Goal: Obtain resource: Download file/media

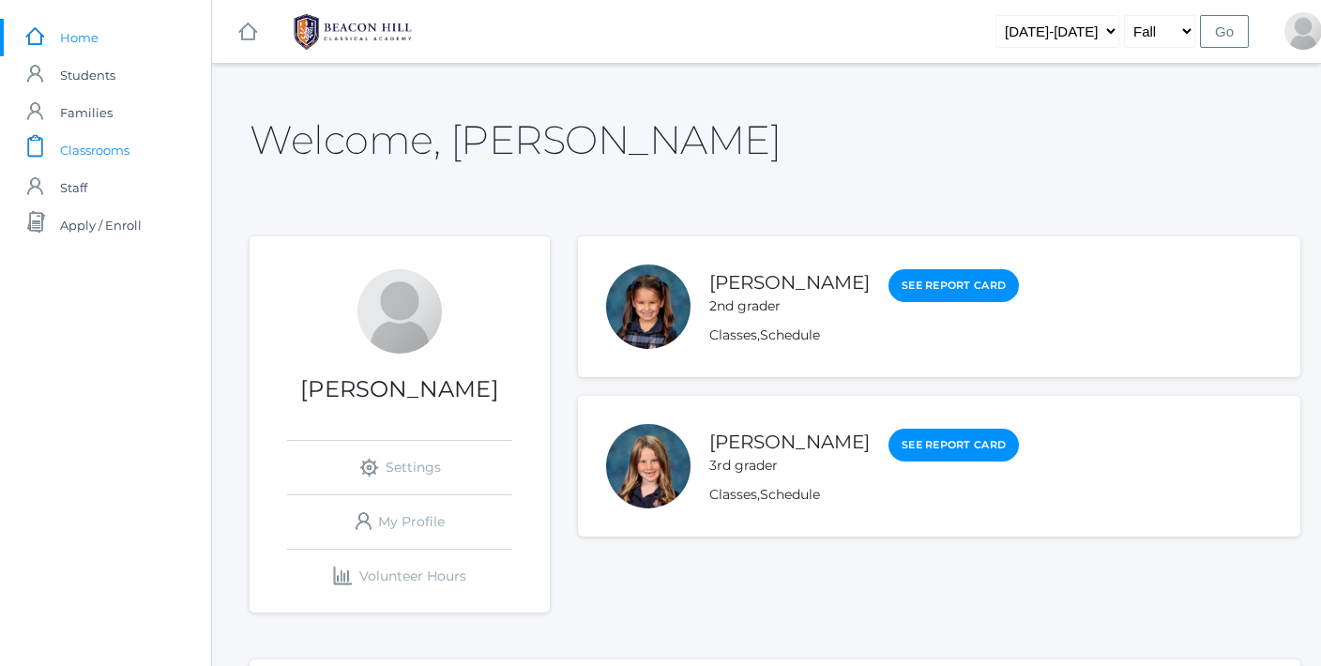
click at [126, 150] on span "Classrooms" at bounding box center [94, 150] width 69 height 38
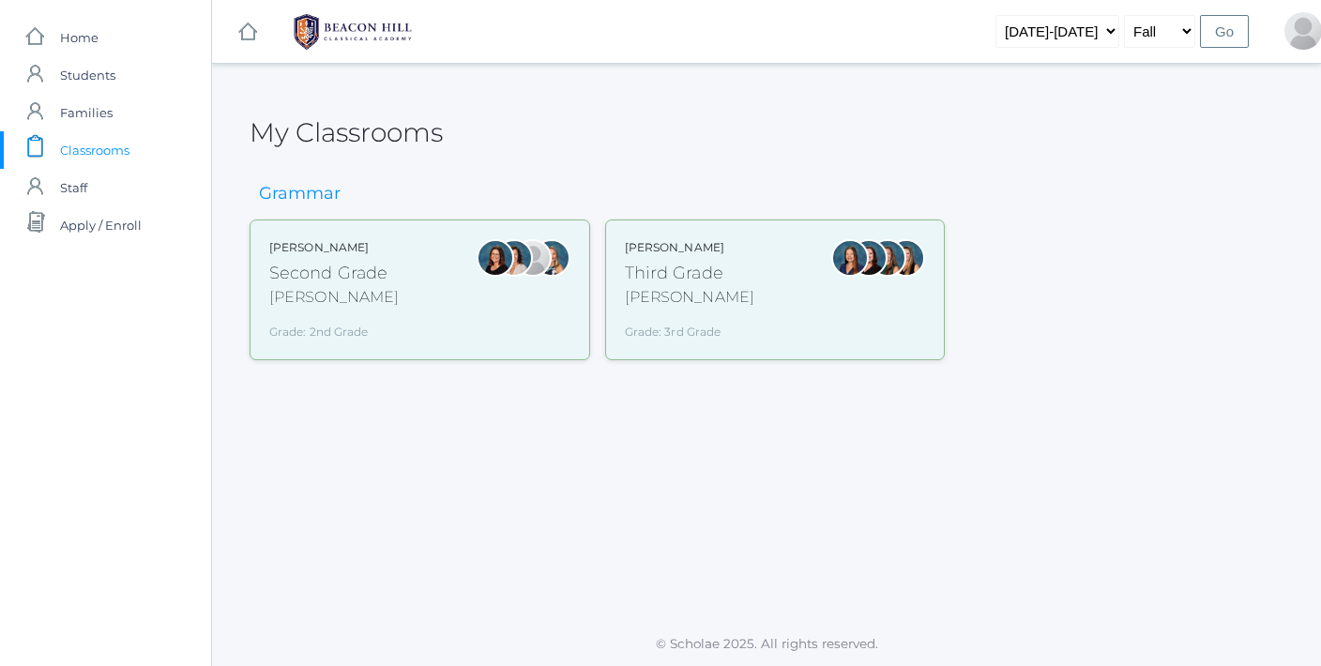
click at [302, 273] on div "Second Grade" at bounding box center [333, 273] width 129 height 25
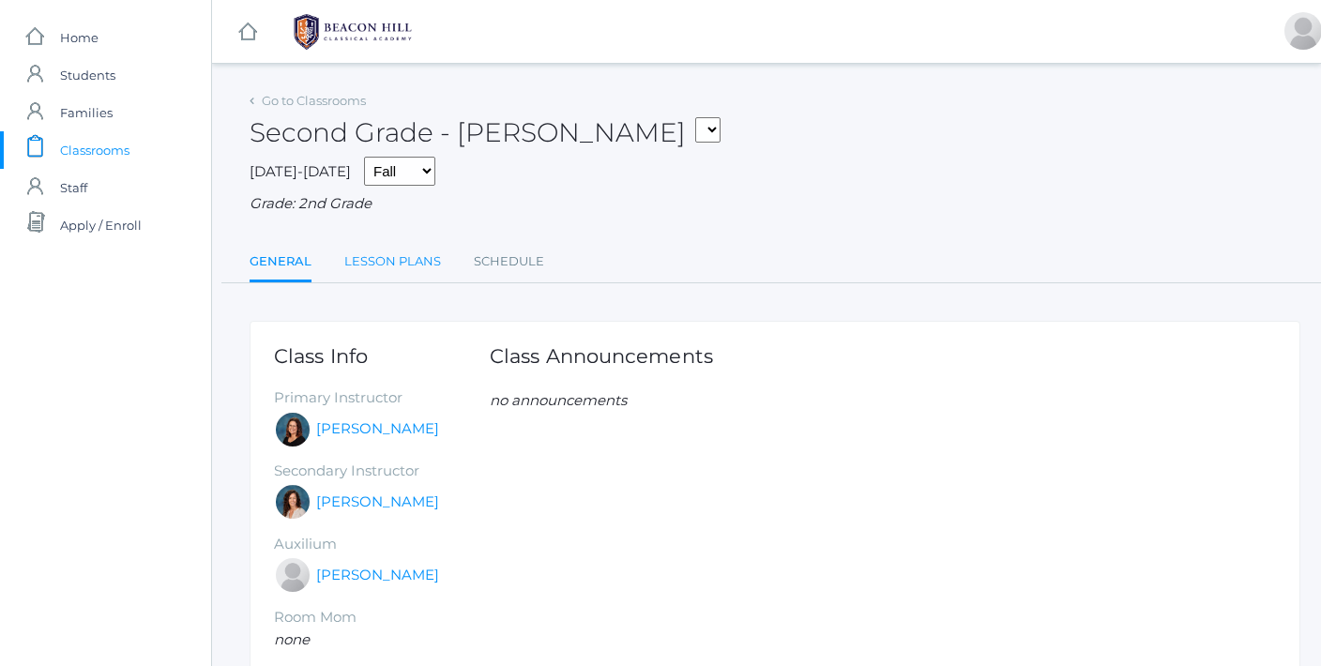
click at [391, 252] on link "Lesson Plans" at bounding box center [392, 262] width 97 height 38
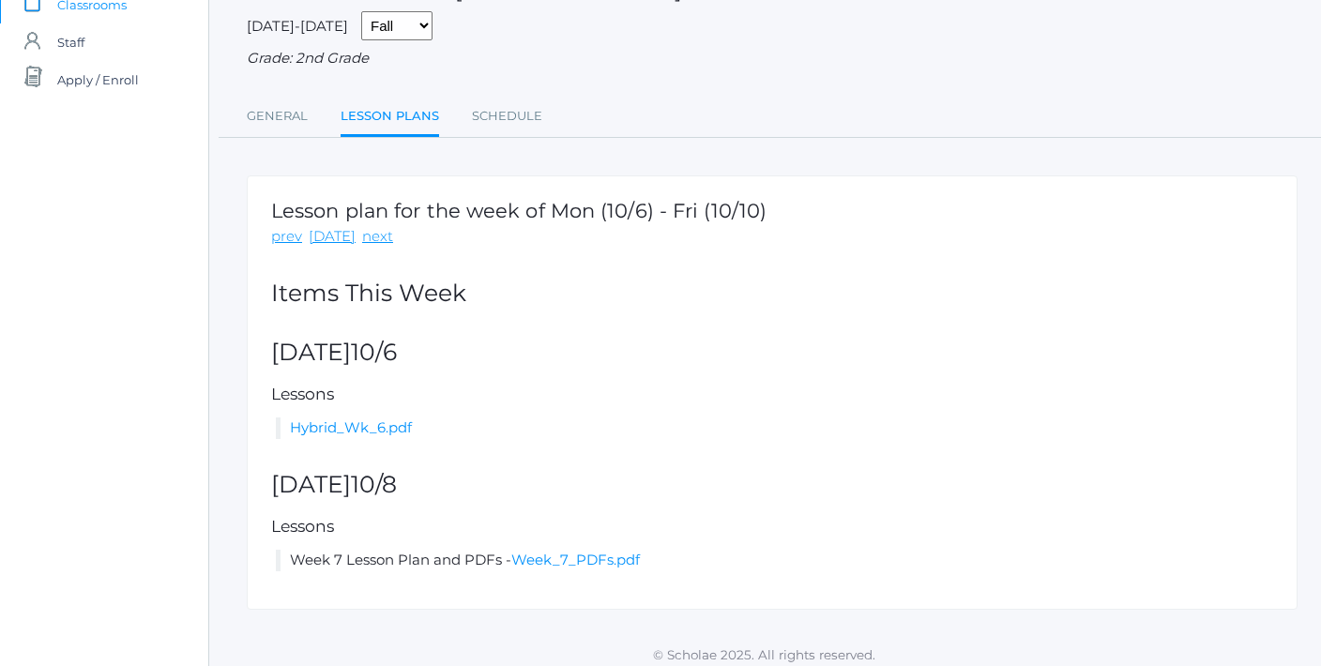
scroll to position [145, 6]
click at [378, 420] on link "Hybrid_Wk_6.pdf" at bounding box center [348, 427] width 122 height 18
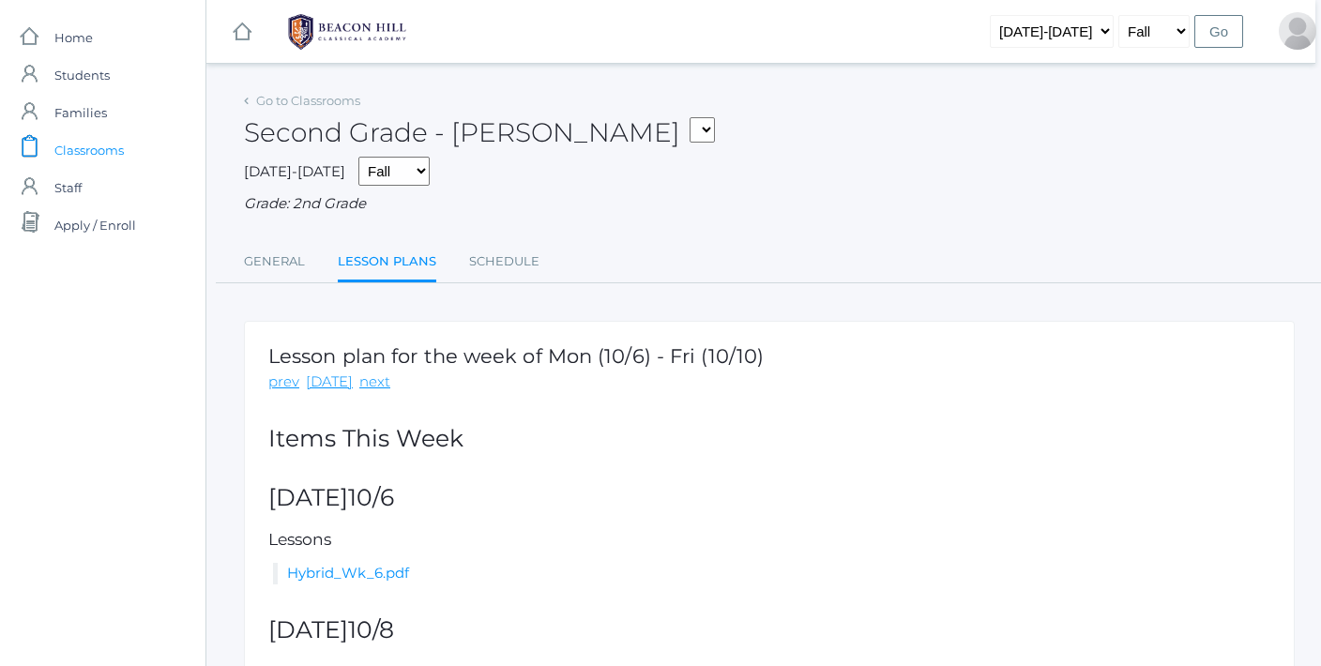
scroll to position [0, 6]
click at [269, 94] on link "Go to Classrooms" at bounding box center [308, 100] width 104 height 15
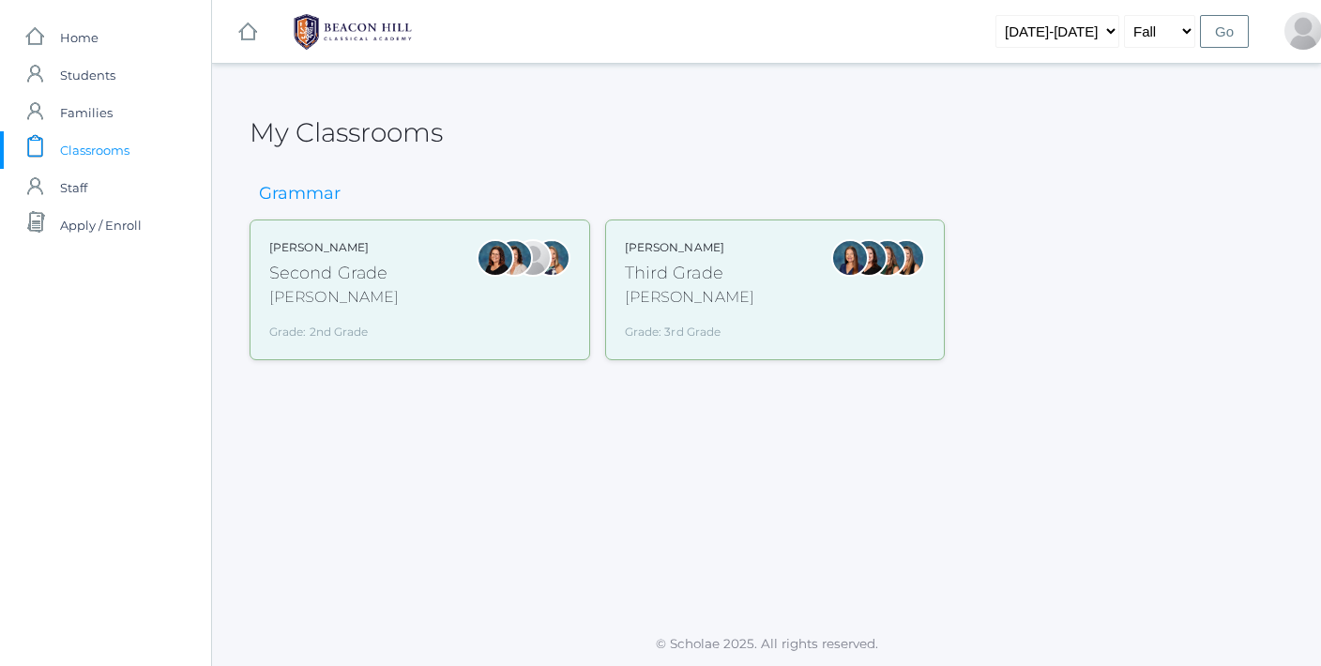
click at [669, 256] on div "Lori Webster Third Grade Webster Grade: 3rd Grade 03LA" at bounding box center [689, 289] width 129 height 101
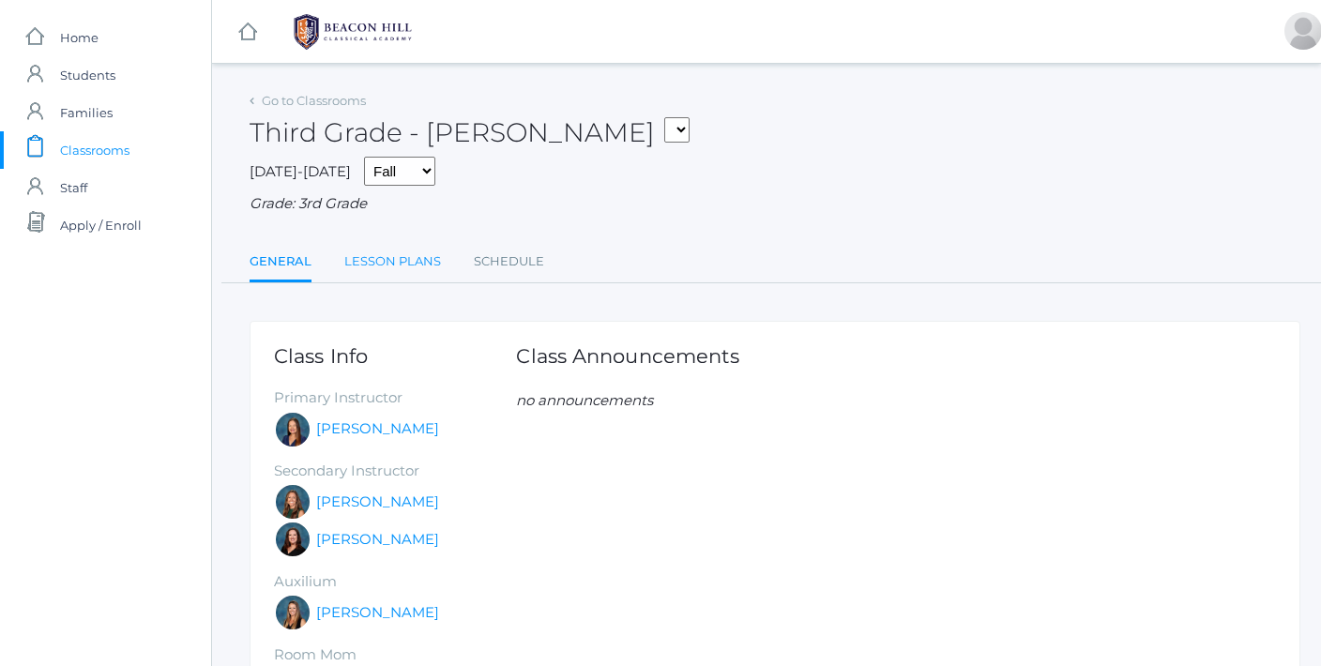
click at [381, 250] on link "Lesson Plans" at bounding box center [392, 262] width 97 height 38
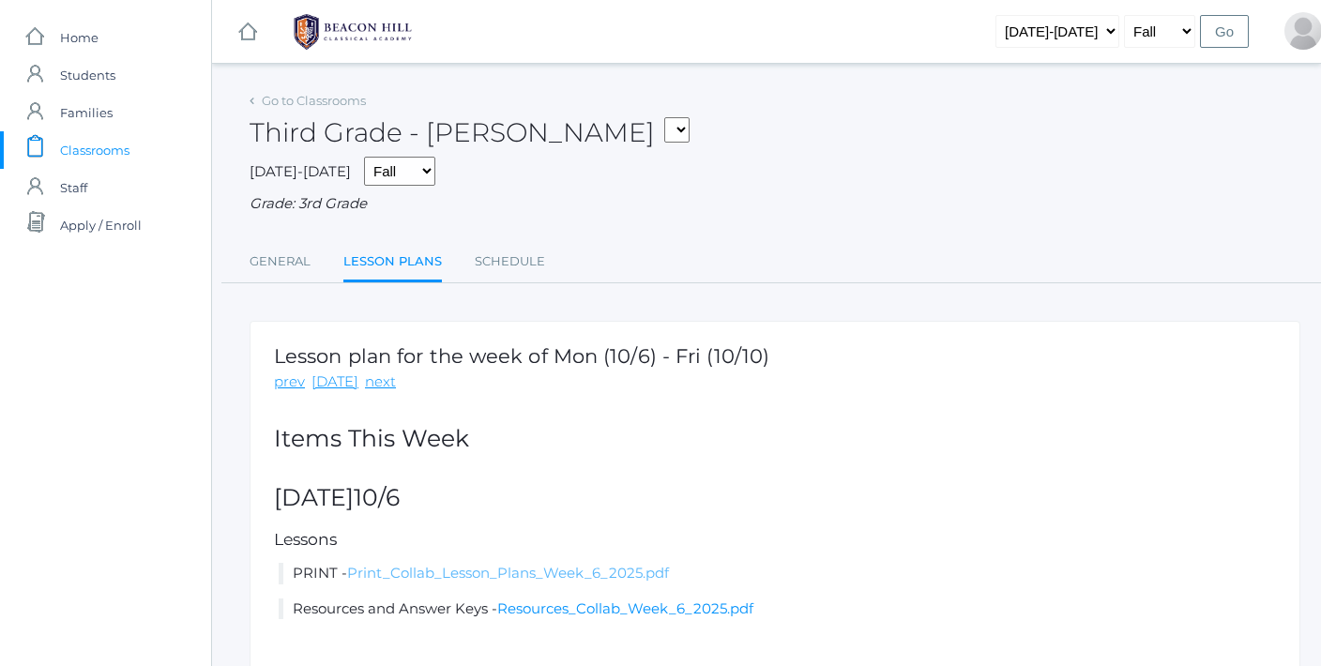
click at [553, 566] on link "Print_Collab_Lesson_Plans_Week_6_2025.pdf" at bounding box center [508, 573] width 322 height 18
click at [635, 36] on div "icons/ui/navigation/hamburger Created with Sketch. icons/ui/navigation/home Cre…" at bounding box center [775, 31] width 1126 height 63
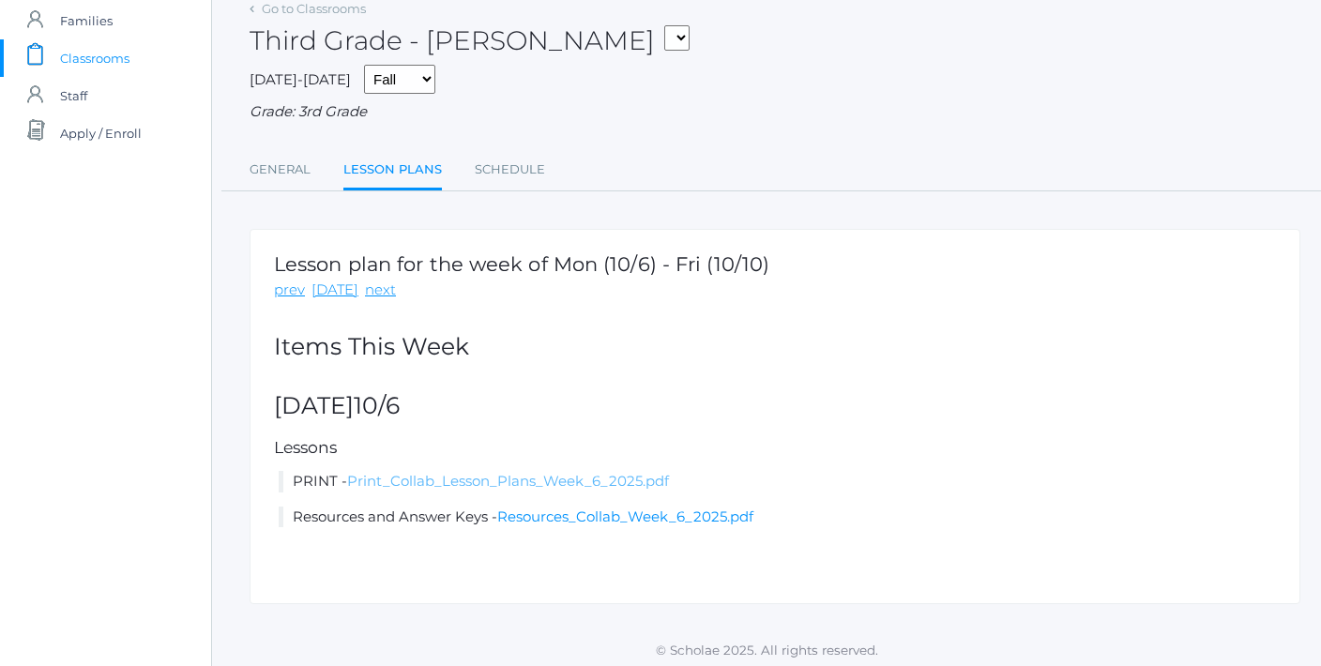
scroll to position [91, 0]
click at [602, 509] on link "Resources_Collab_Week_6_2025.pdf" at bounding box center [625, 518] width 256 height 18
